Goal: Task Accomplishment & Management: Use online tool/utility

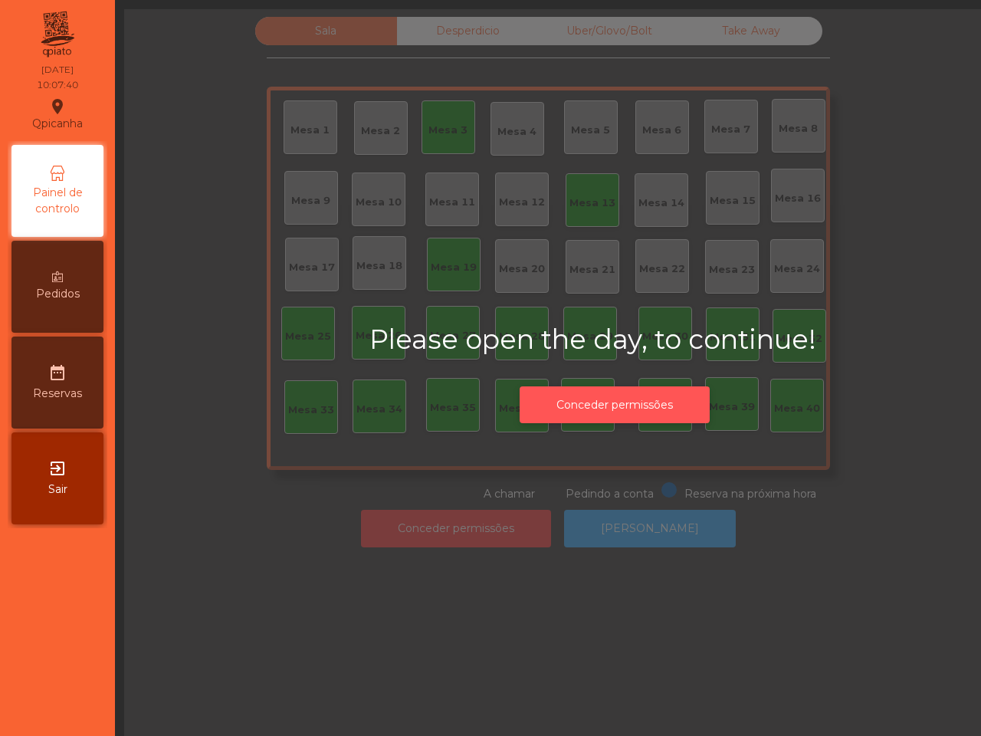
click at [584, 406] on button "Conceder permissões" at bounding box center [615, 405] width 190 height 38
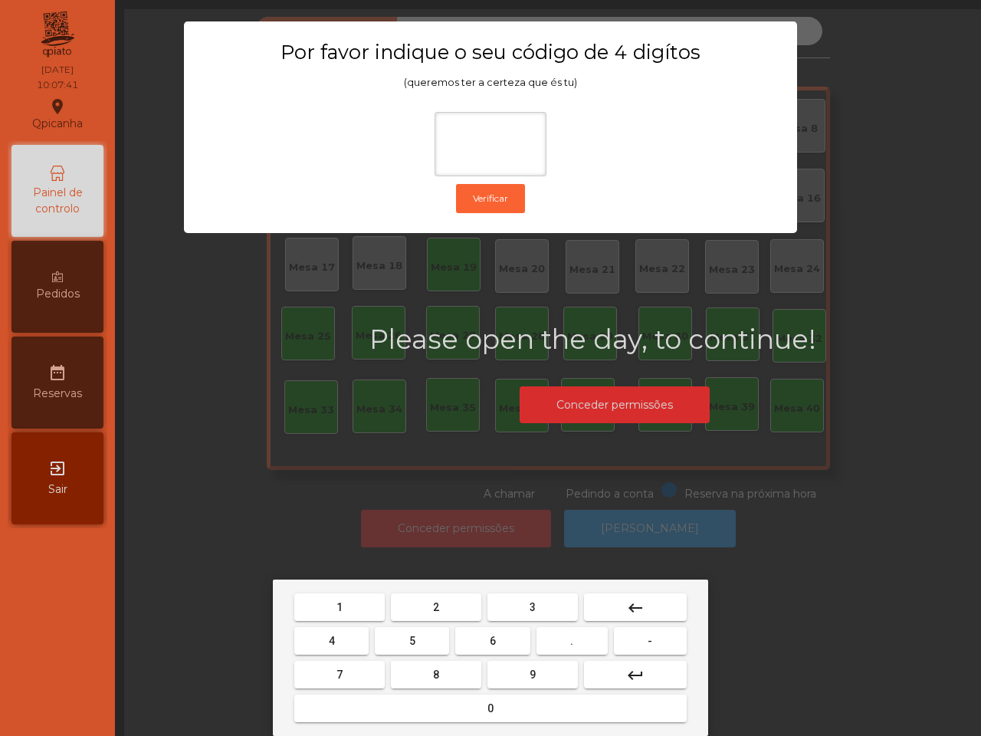
click at [483, 641] on button "6" at bounding box center [492, 641] width 74 height 28
click at [419, 641] on button "5" at bounding box center [412, 641] width 74 height 28
click at [383, 612] on button "1" at bounding box center [339, 607] width 90 height 28
click at [418, 611] on button "2" at bounding box center [436, 607] width 90 height 28
type input "****"
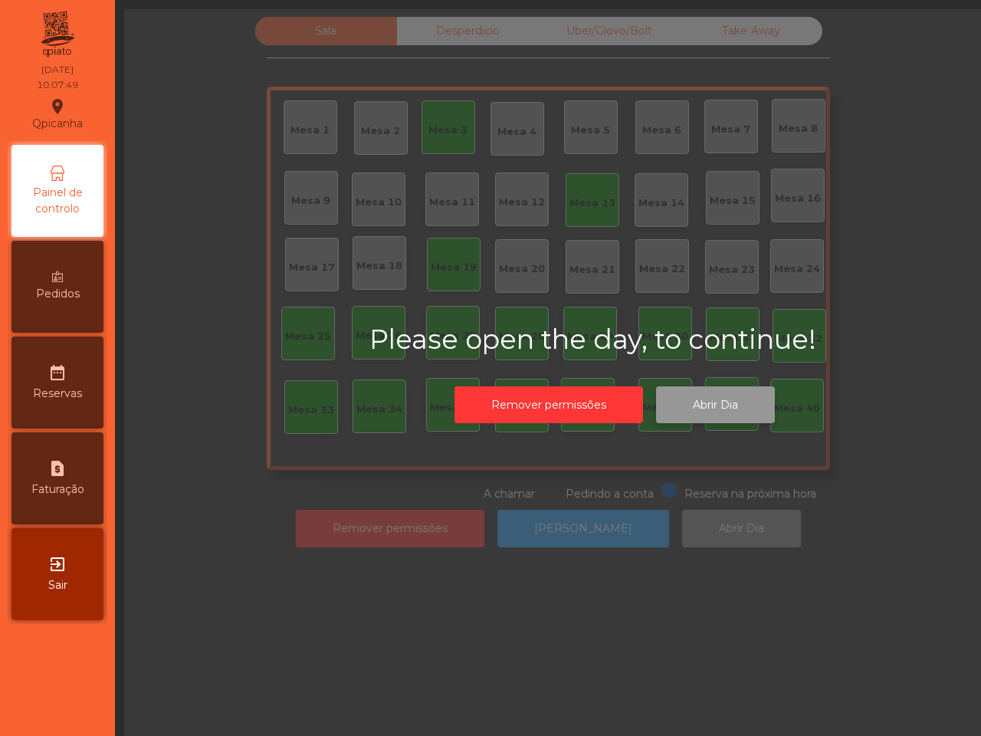
click at [736, 400] on button "Abrir Dia" at bounding box center [715, 405] width 119 height 38
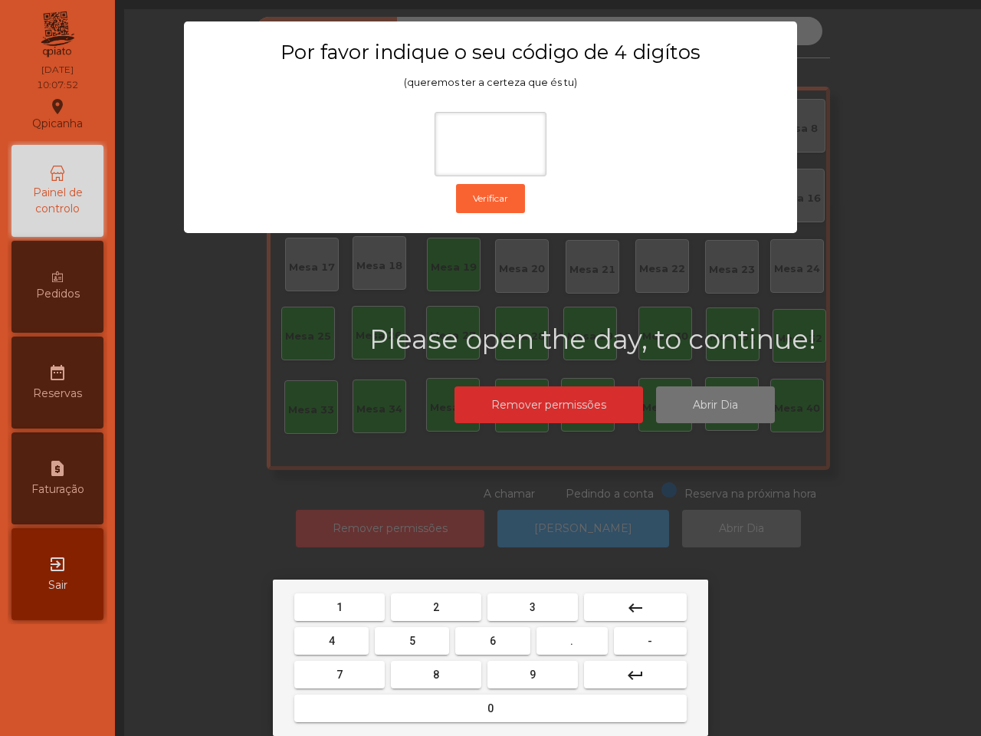
drag, startPoint x: 484, startPoint y: 650, endPoint x: 466, endPoint y: 650, distance: 17.6
click at [484, 650] on button "6" at bounding box center [492, 641] width 74 height 28
click at [422, 646] on button "5" at bounding box center [412, 641] width 74 height 28
click at [357, 610] on button "1" at bounding box center [339, 607] width 90 height 28
click at [427, 605] on button "2" at bounding box center [436, 607] width 90 height 28
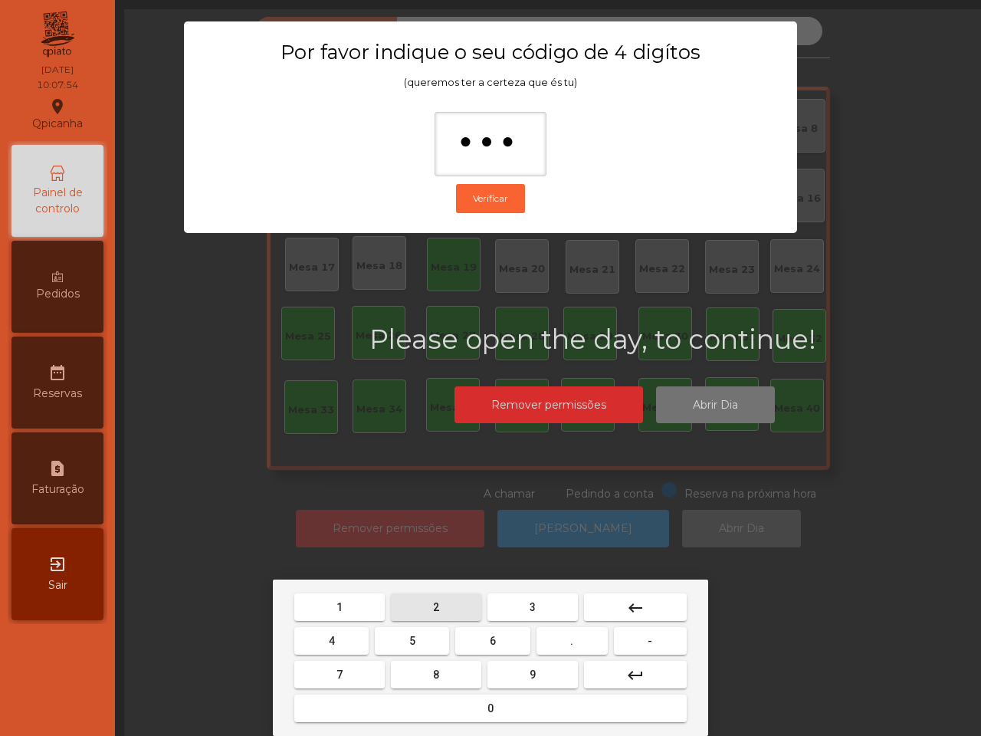
type input "****"
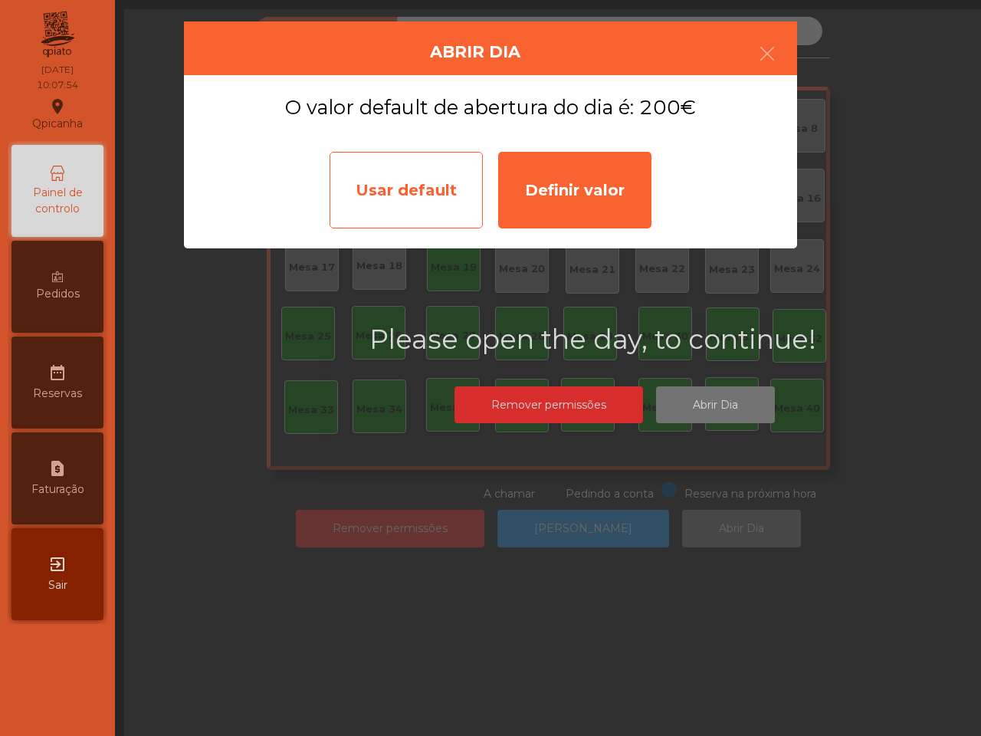
click at [412, 228] on div "Usar default" at bounding box center [406, 190] width 153 height 77
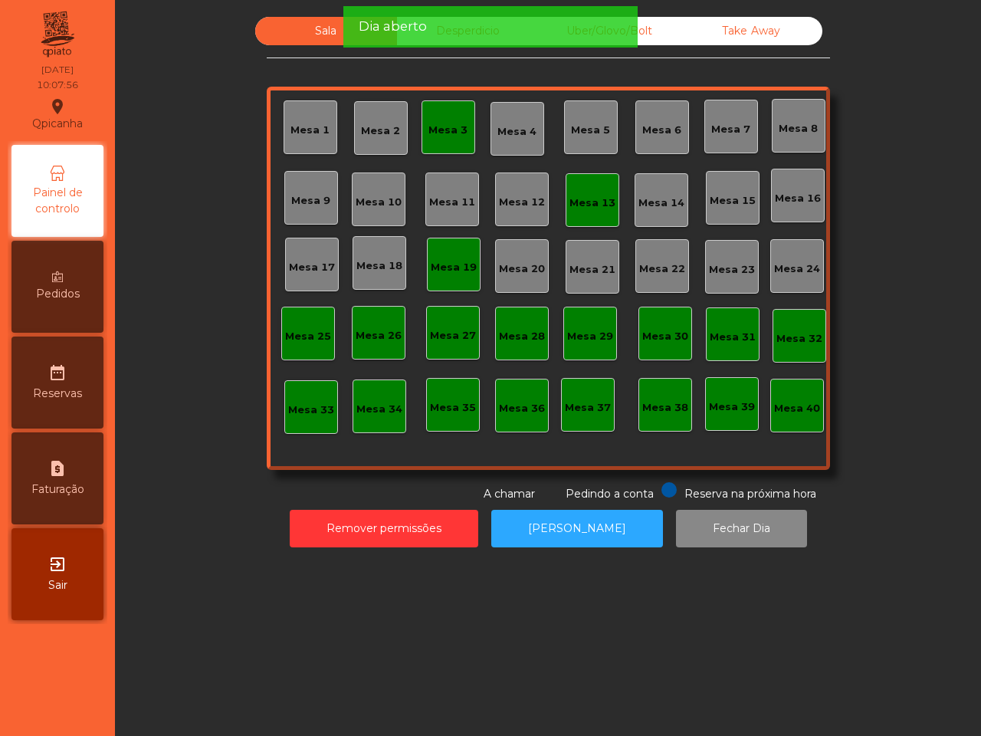
click at [433, 260] on div "Mesa 19" at bounding box center [454, 267] width 46 height 15
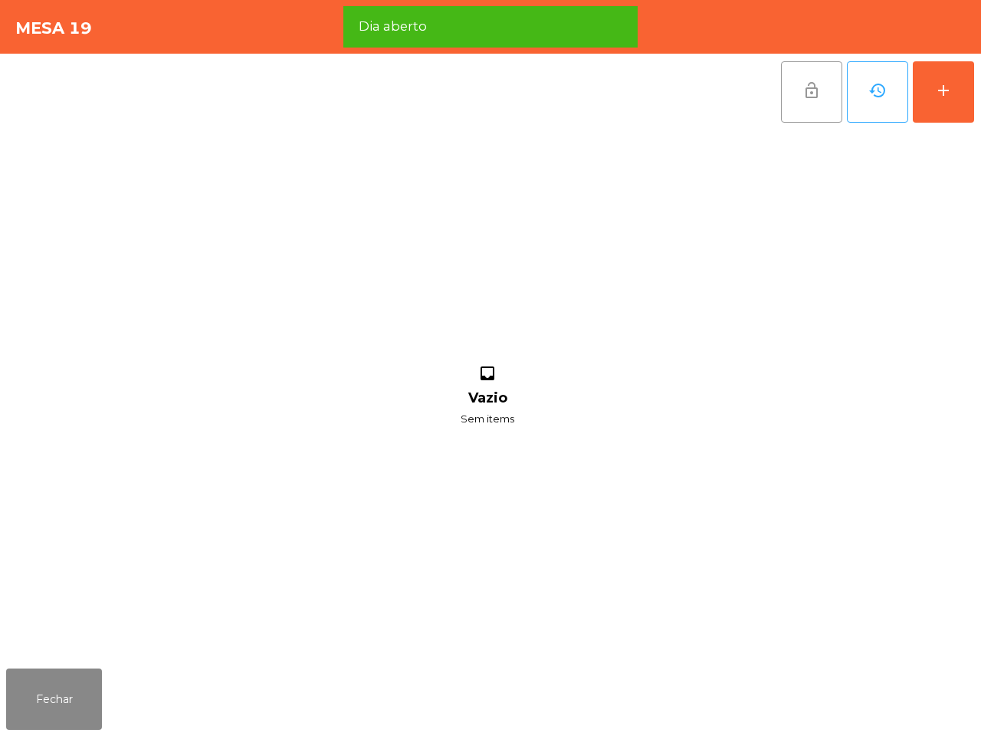
click at [815, 100] on button "lock_open" at bounding box center [811, 91] width 61 height 61
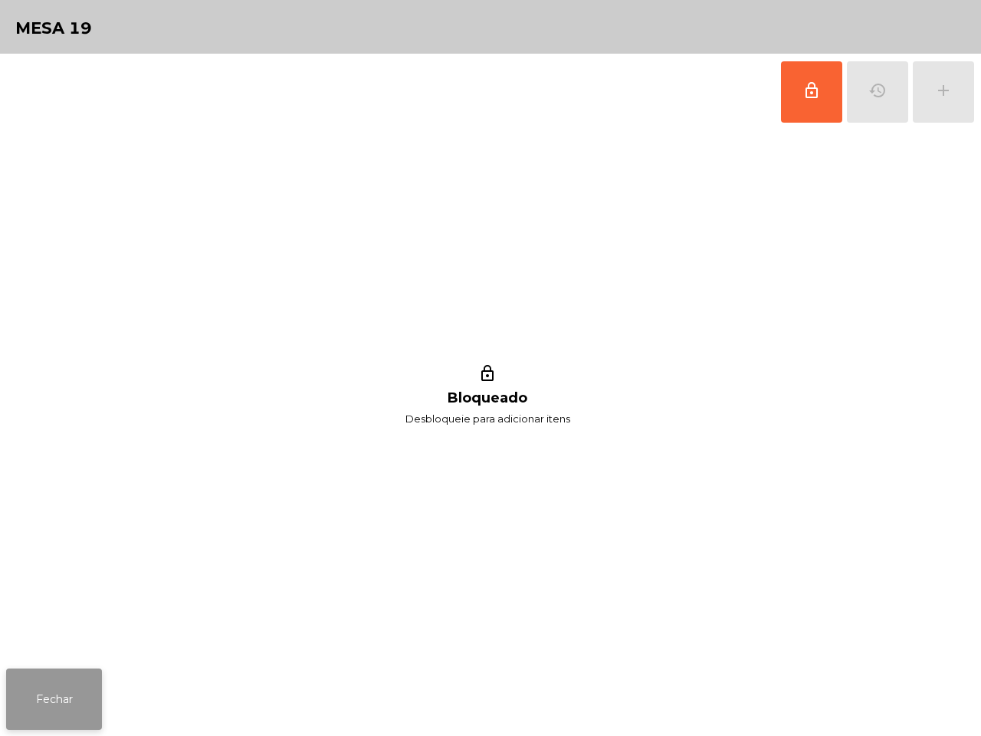
click at [47, 722] on button "Fechar" at bounding box center [54, 698] width 96 height 61
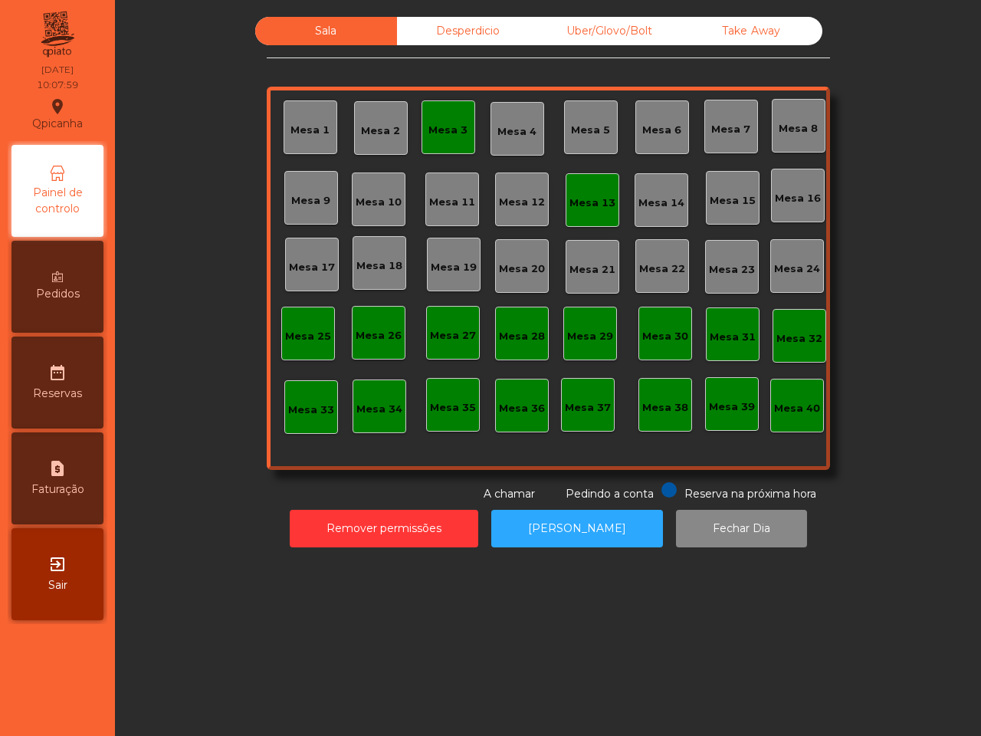
click at [435, 121] on div "Mesa 3" at bounding box center [447, 126] width 39 height 21
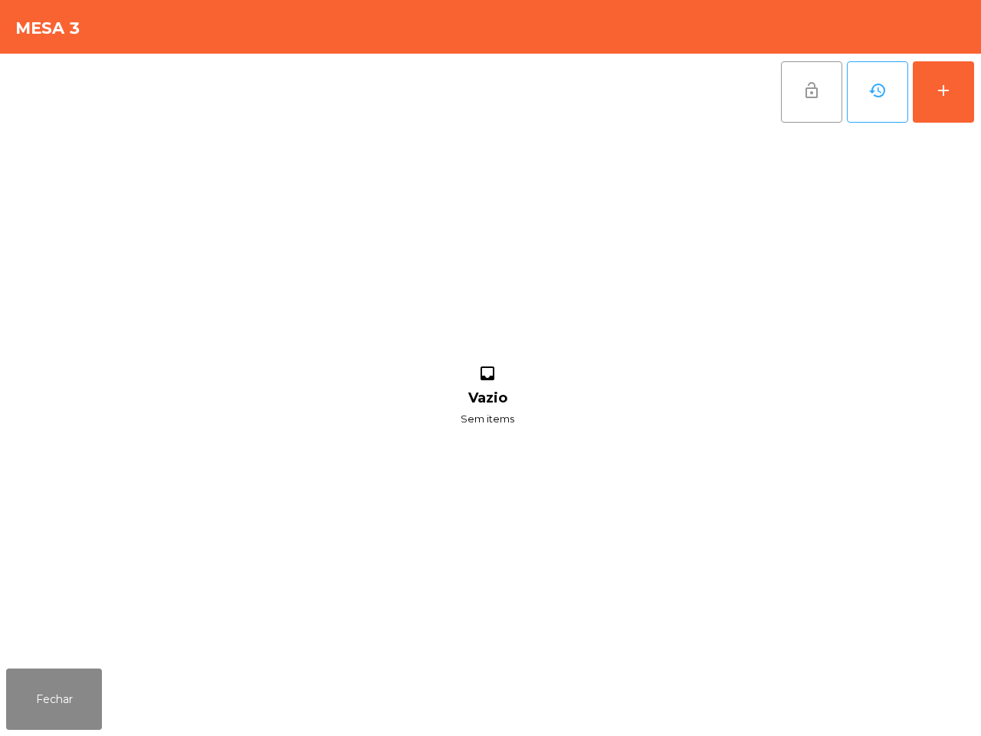
click at [816, 97] on span "lock_open" at bounding box center [811, 90] width 18 height 18
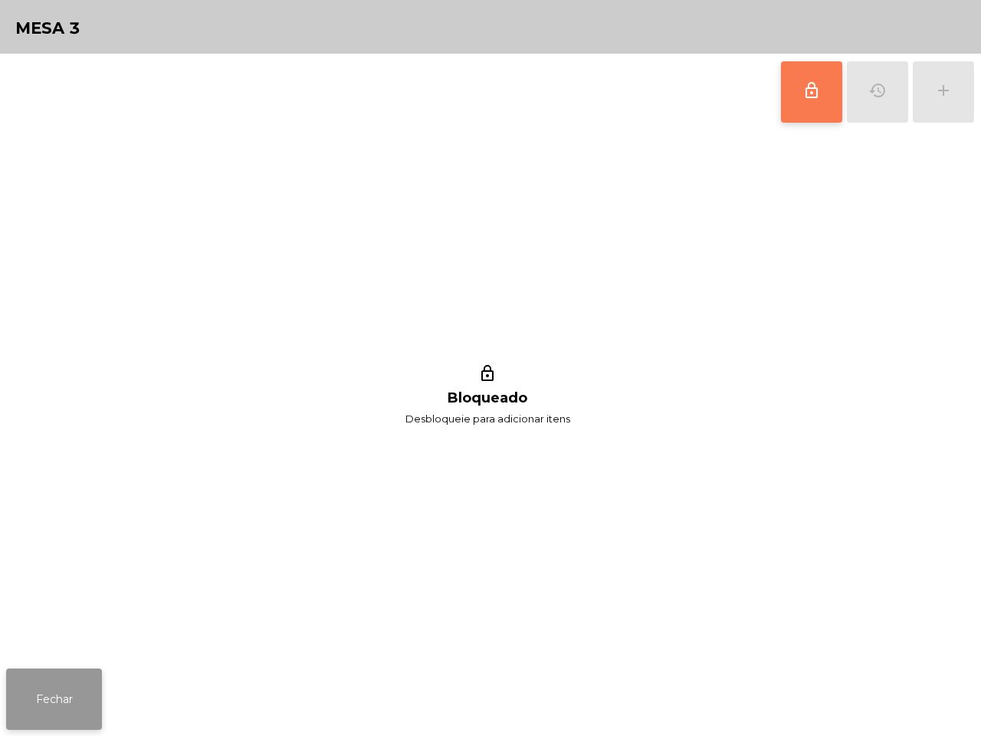
click at [71, 698] on button "Fechar" at bounding box center [54, 698] width 96 height 61
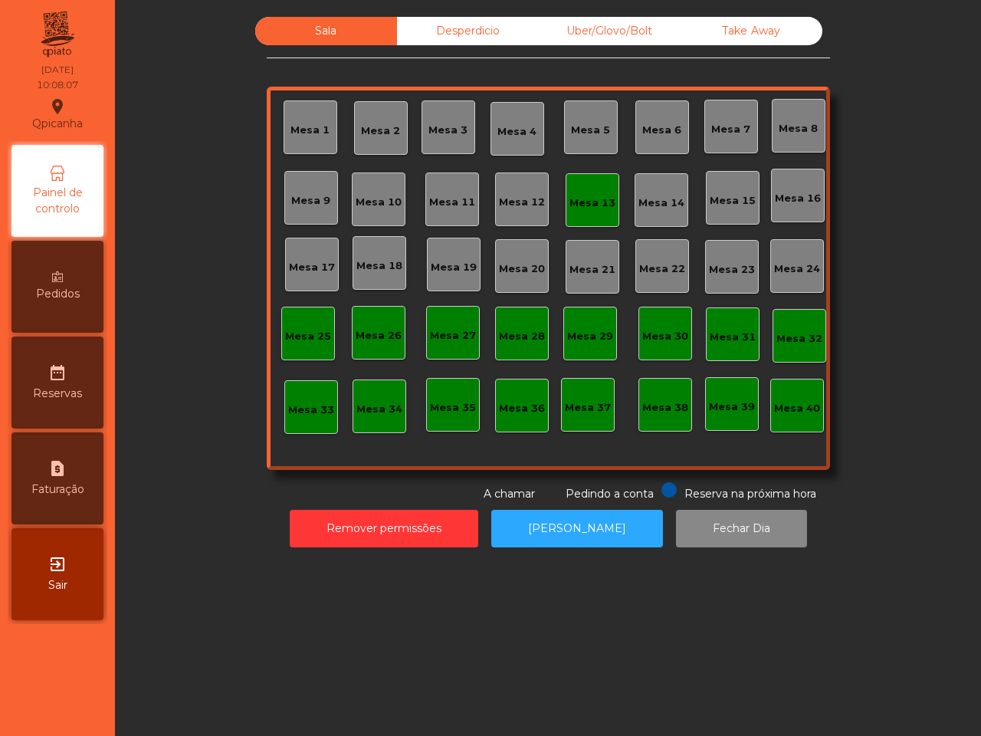
click at [577, 209] on div "Mesa 13" at bounding box center [592, 202] width 46 height 15
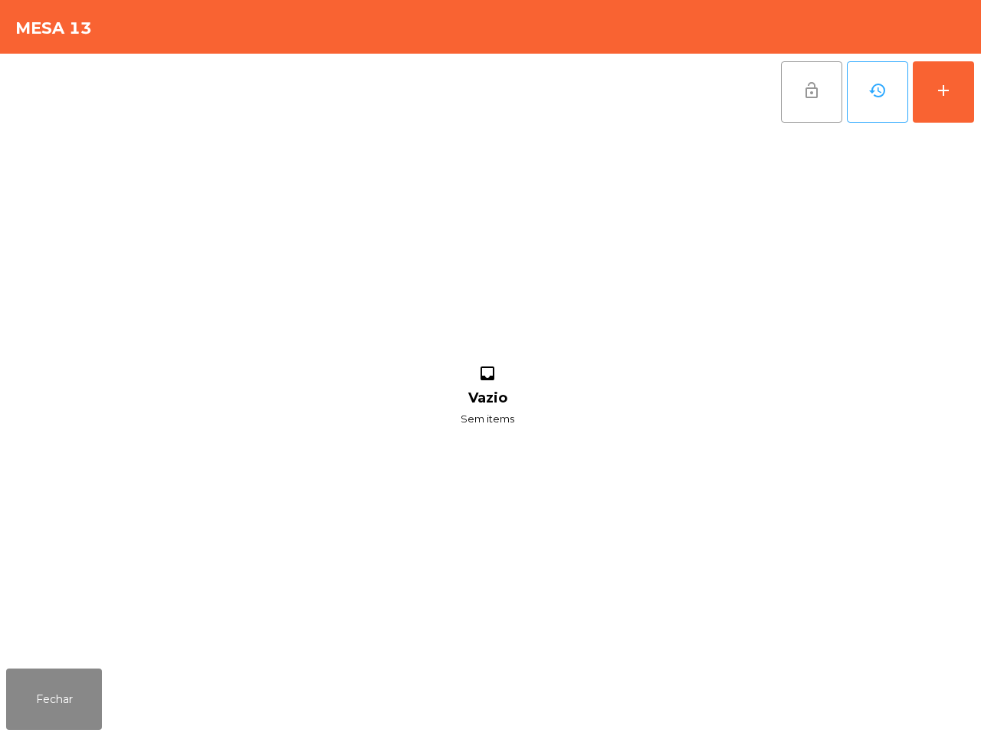
click at [814, 93] on span "lock_open" at bounding box center [811, 90] width 18 height 18
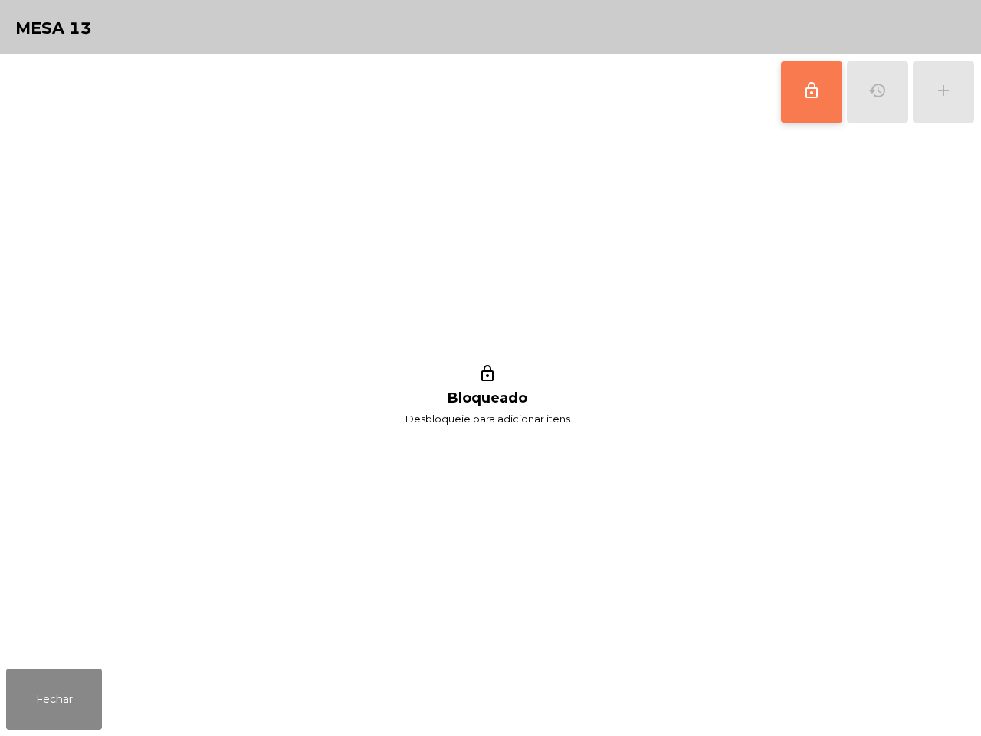
click at [79, 734] on div "Fechar" at bounding box center [490, 699] width 981 height 74
click at [59, 724] on button "Fechar" at bounding box center [54, 698] width 96 height 61
